Goal: Information Seeking & Learning: Learn about a topic

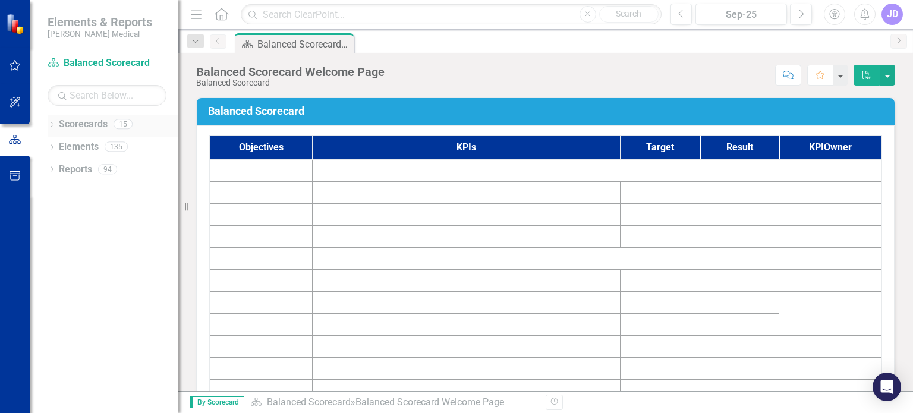
click at [50, 123] on icon "Dropdown" at bounding box center [52, 126] width 8 height 7
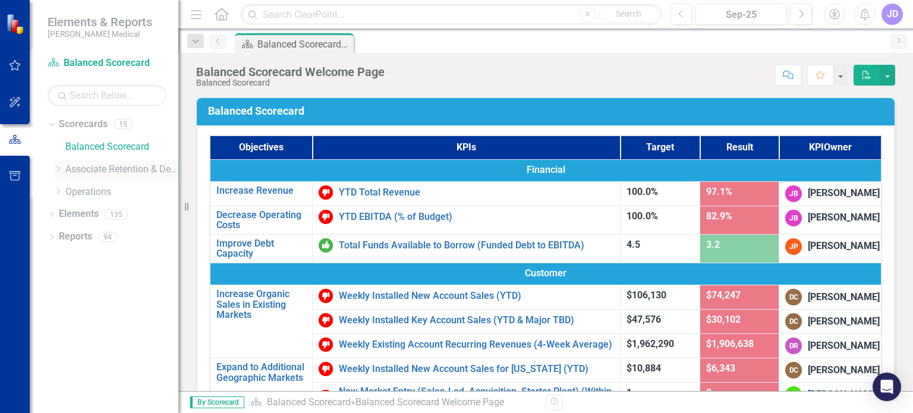
click at [54, 167] on icon "Dropdown" at bounding box center [58, 168] width 9 height 7
click at [86, 194] on link "Retention" at bounding box center [127, 193] width 101 height 14
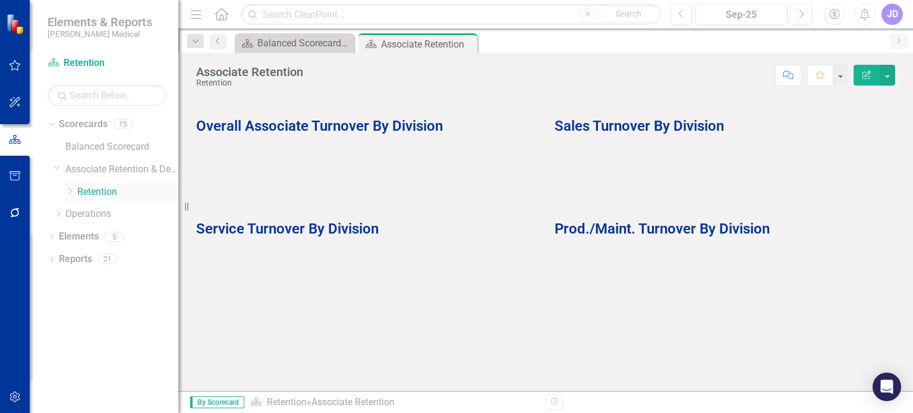
click at [70, 193] on icon "Dropdown" at bounding box center [69, 191] width 9 height 7
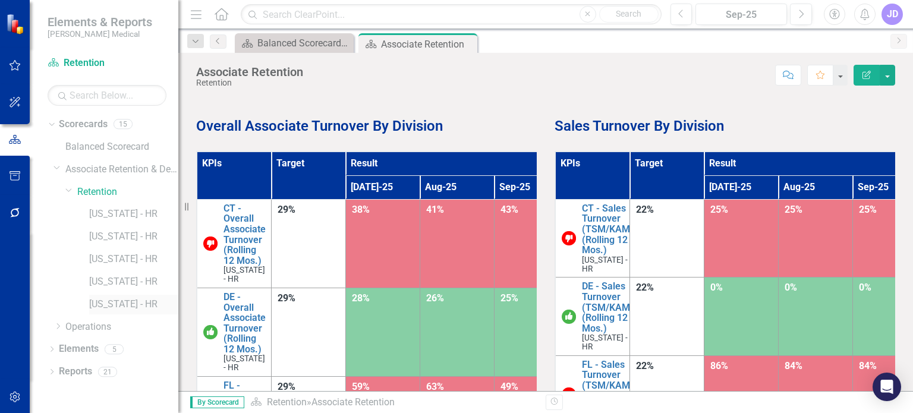
click at [110, 305] on link "[US_STATE] - HR" at bounding box center [133, 305] width 89 height 14
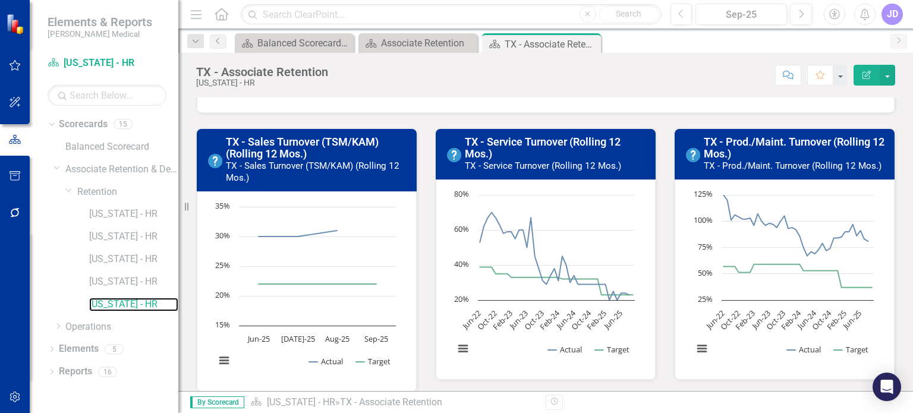
scroll to position [297, 0]
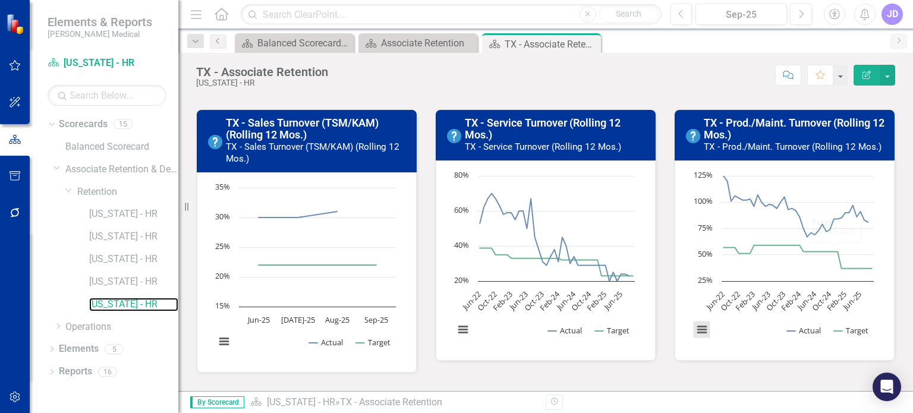
click at [699, 326] on button "View chart menu, Chart" at bounding box center [702, 330] width 17 height 17
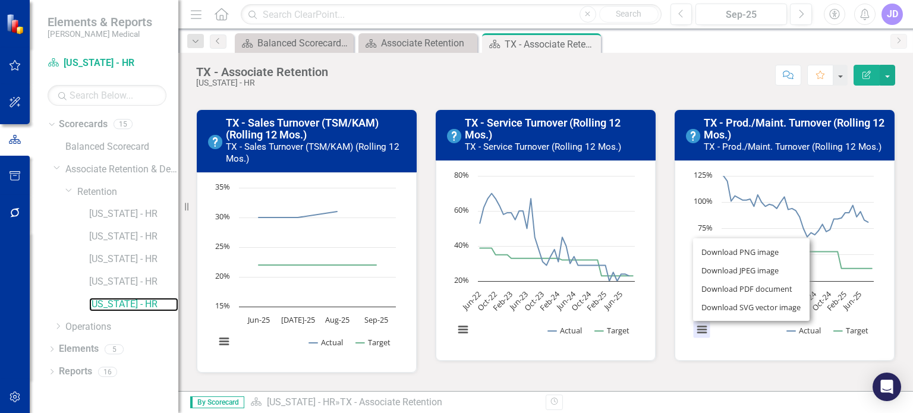
click at [730, 344] on rect "Interactive chart" at bounding box center [783, 259] width 193 height 178
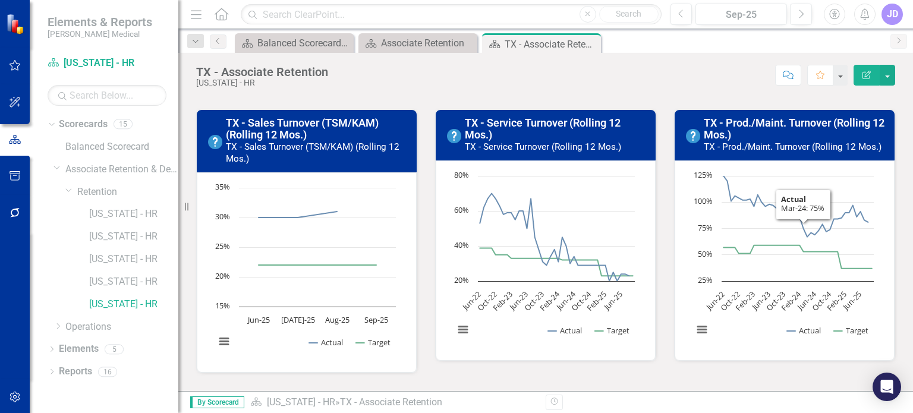
click at [791, 134] on h3 "TX - Prod./Maint. Turnover (Rolling 12 Mos.) TX - Prod./Maint. Turnover (Rollin…" at bounding box center [796, 134] width 184 height 35
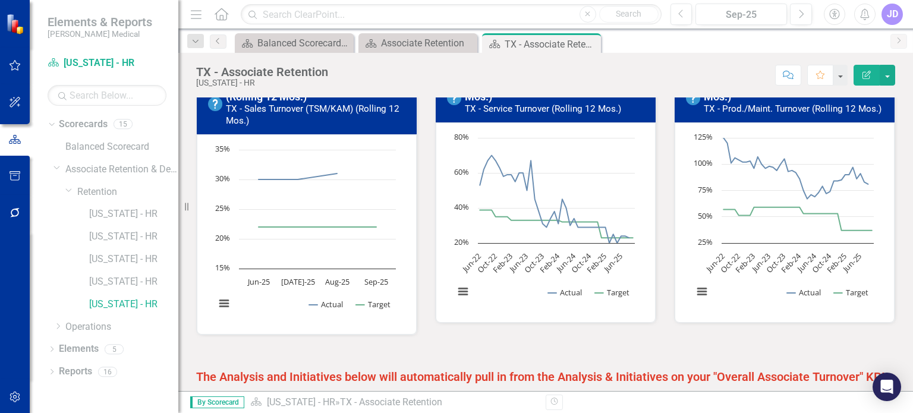
scroll to position [335, 0]
click at [125, 212] on link "[US_STATE] - HR" at bounding box center [133, 215] width 89 height 14
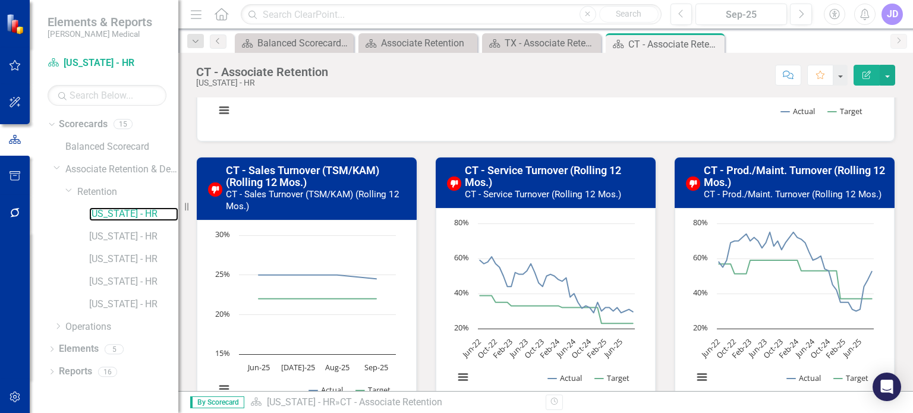
scroll to position [309, 0]
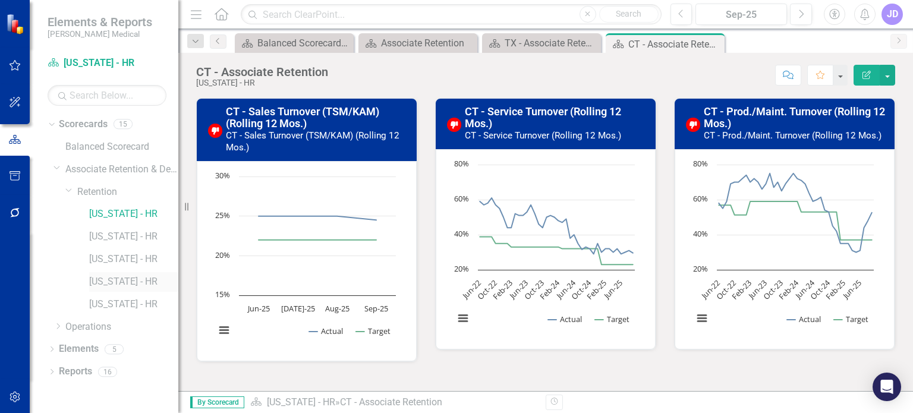
click at [117, 281] on link "[US_STATE] - HR" at bounding box center [133, 282] width 89 height 14
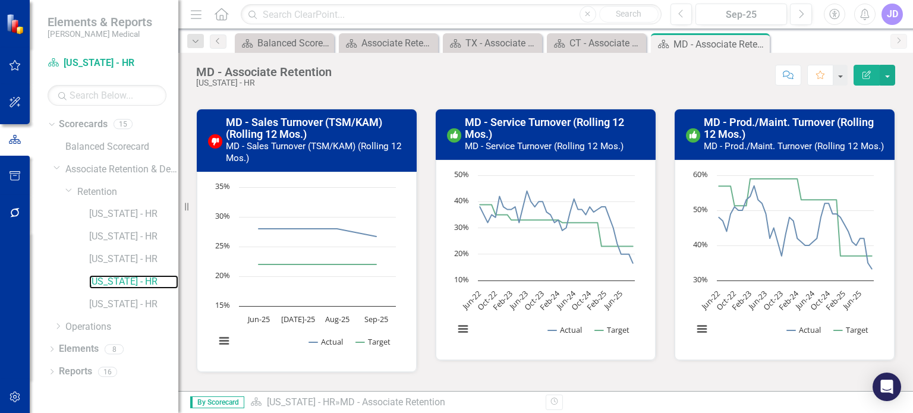
scroll to position [309, 0]
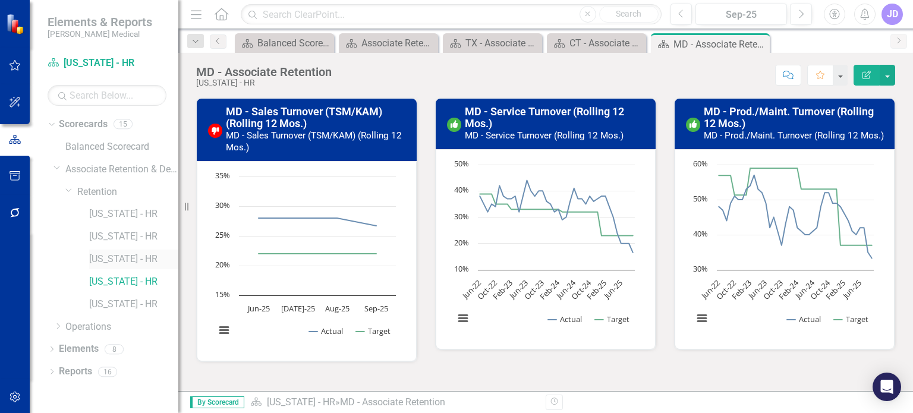
click at [117, 259] on link "[US_STATE] - HR" at bounding box center [133, 260] width 89 height 14
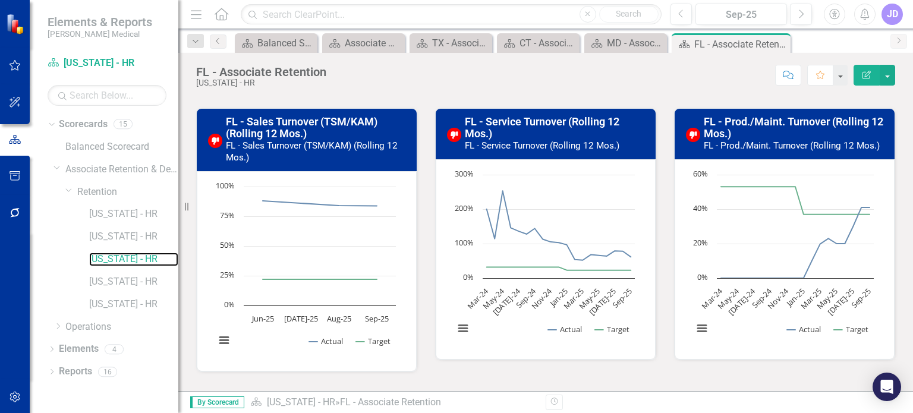
scroll to position [297, 0]
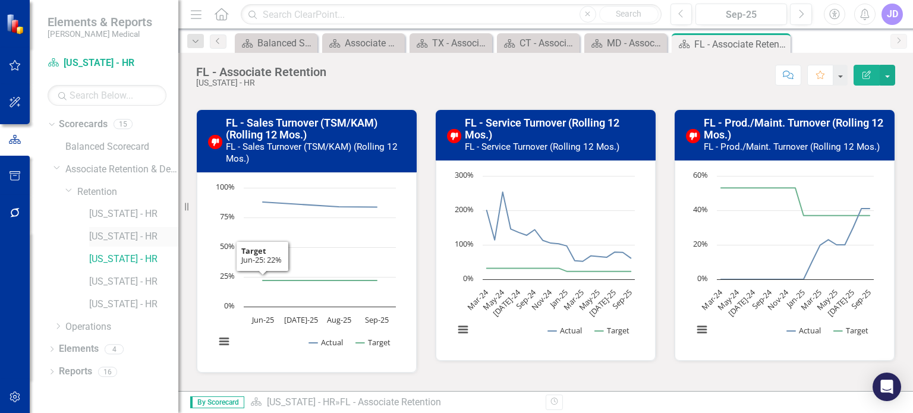
click at [126, 240] on link "[US_STATE] - HR" at bounding box center [133, 237] width 89 height 14
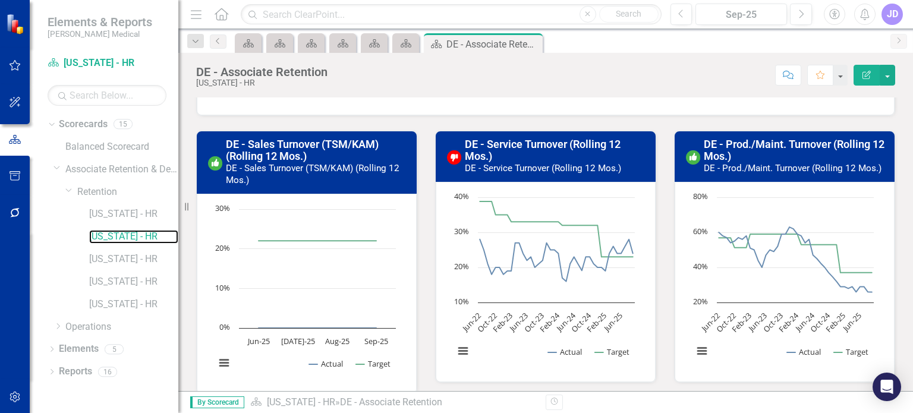
scroll to position [297, 0]
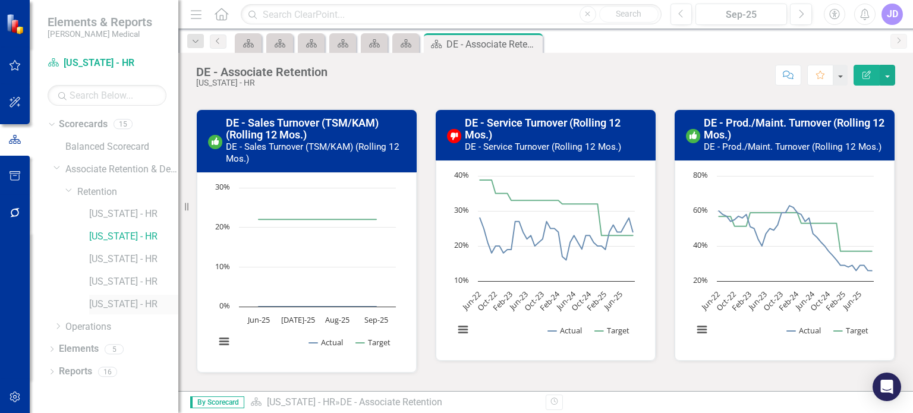
click at [112, 301] on link "[US_STATE] - HR" at bounding box center [133, 305] width 89 height 14
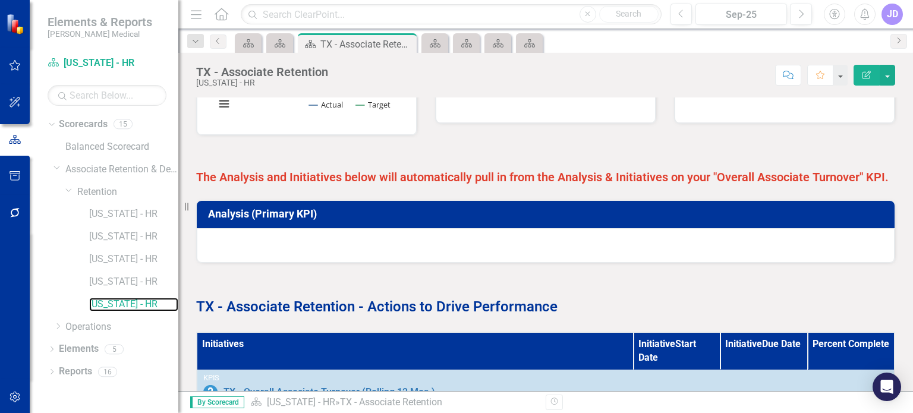
scroll to position [633, 0]
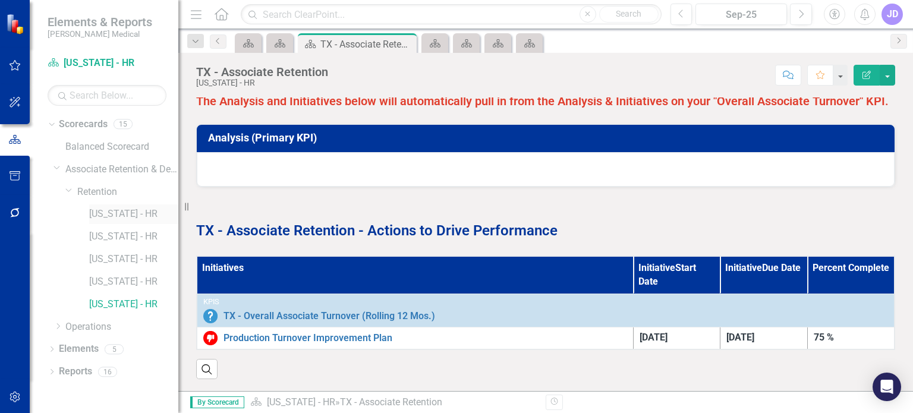
click at [147, 214] on link "[US_STATE] - HR" at bounding box center [133, 215] width 89 height 14
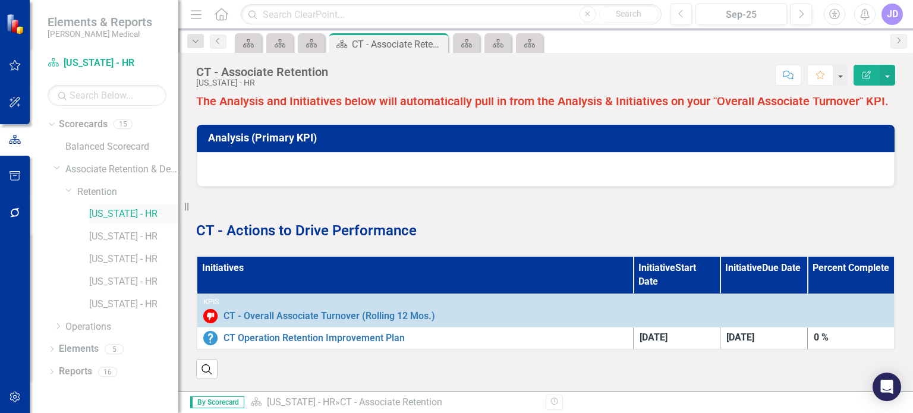
scroll to position [633, 0]
click at [123, 285] on link "[US_STATE] - HR" at bounding box center [133, 282] width 89 height 14
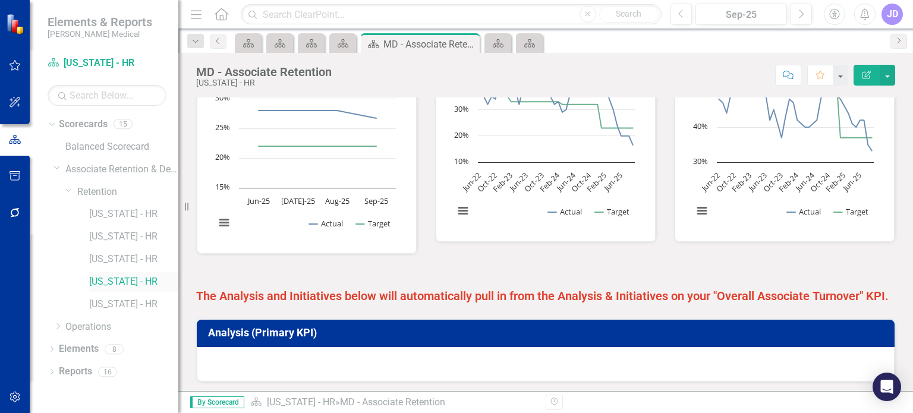
scroll to position [699, 0]
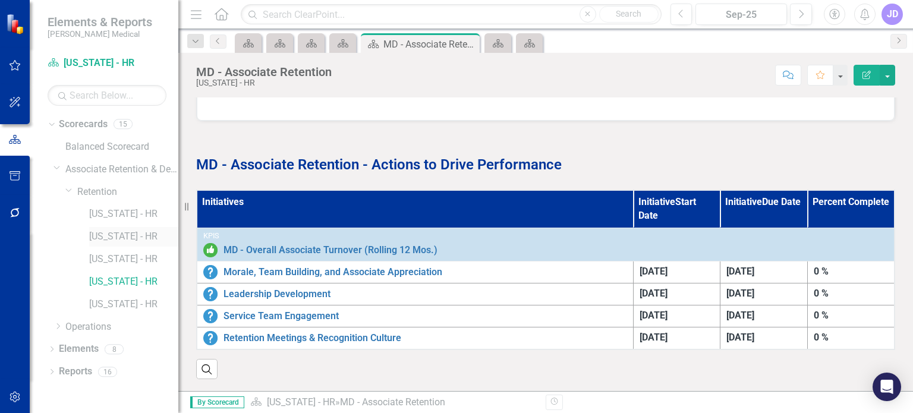
click at [125, 235] on link "[US_STATE] - HR" at bounding box center [133, 237] width 89 height 14
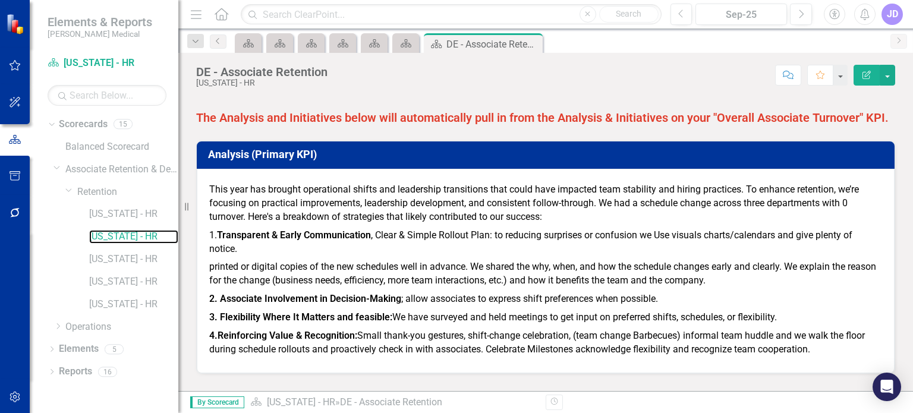
scroll to position [803, 0]
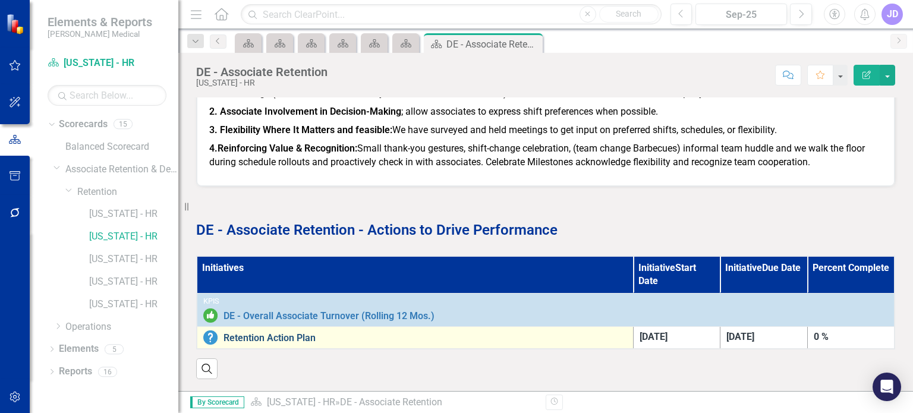
click at [266, 333] on link "Retention Action Plan" at bounding box center [426, 338] width 404 height 11
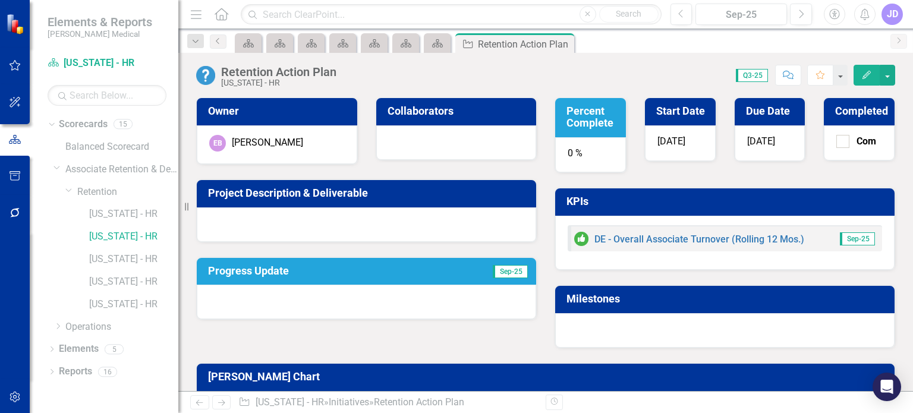
scroll to position [92, 0]
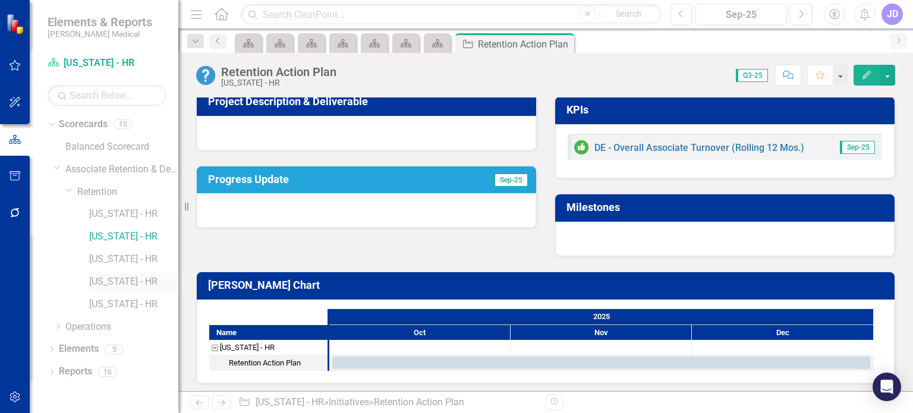
click at [135, 286] on link "[US_STATE] - HR" at bounding box center [133, 282] width 89 height 14
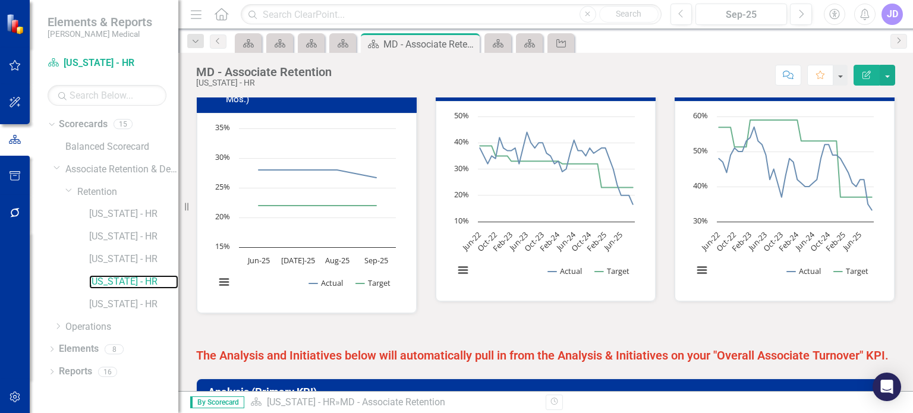
scroll to position [699, 0]
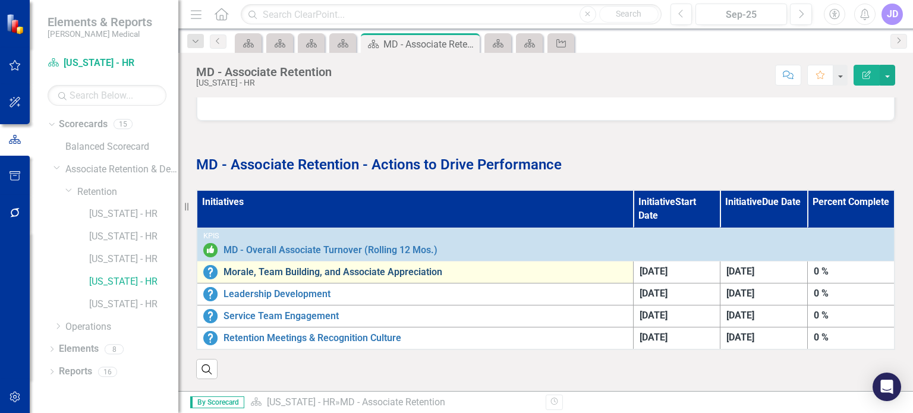
click at [248, 268] on link "Morale, Team Building, and Associate Appreciation" at bounding box center [426, 272] width 404 height 11
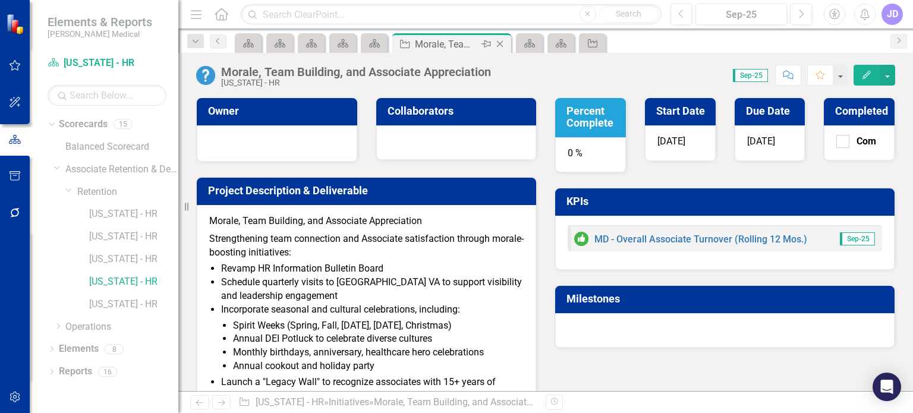
click at [502, 42] on icon at bounding box center [500, 44] width 7 height 7
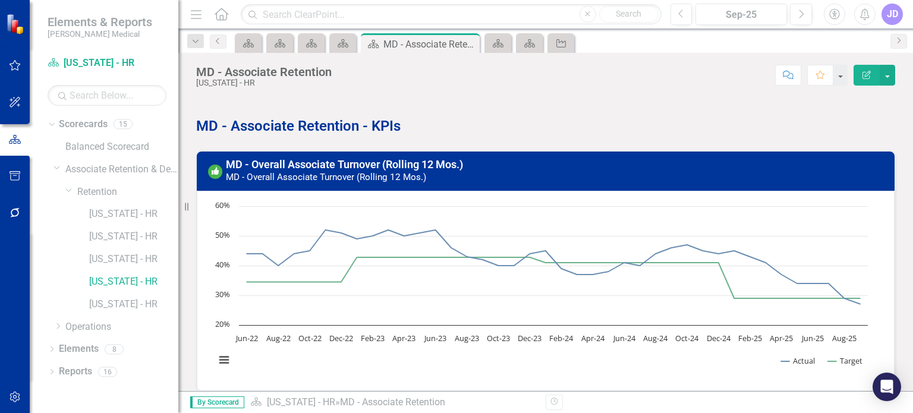
click at [601, 106] on p at bounding box center [545, 106] width 699 height 16
